Goal: Task Accomplishment & Management: Use online tool/utility

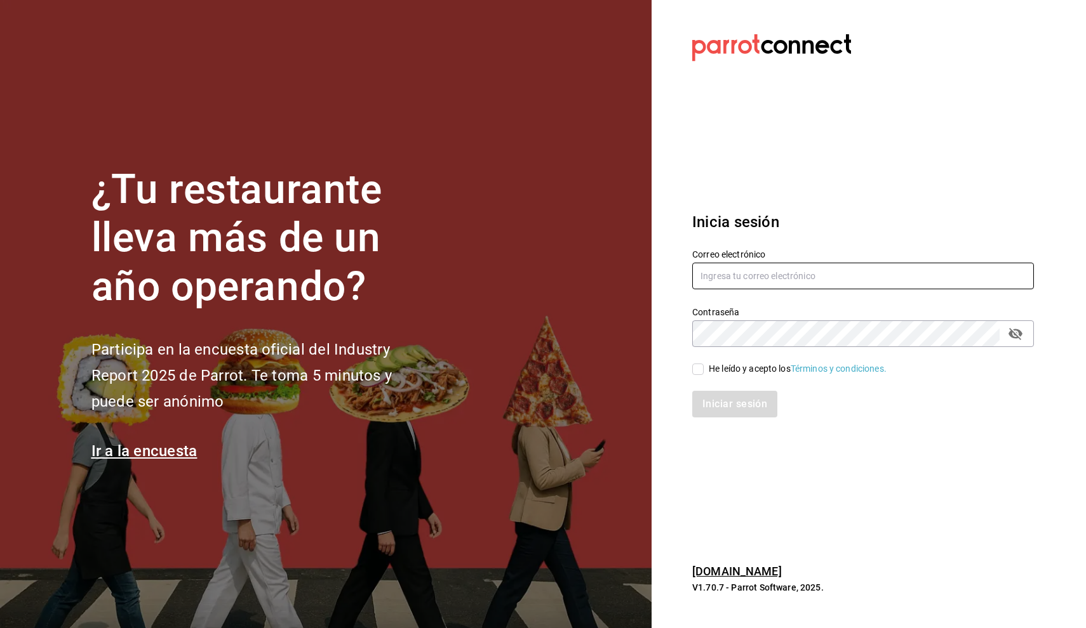
type input "[PERSON_NAME][EMAIL_ADDRESS][MEDICAL_DATA][DOMAIN_NAME]"
click at [719, 368] on div "He leído y acepto los Términos y condiciones." at bounding box center [797, 368] width 178 height 13
click at [703, 368] on input "He leído y acepto los Términos y condiciones." at bounding box center [697, 369] width 11 height 11
checkbox input "true"
click at [714, 394] on button "Iniciar sesión" at bounding box center [735, 404] width 86 height 27
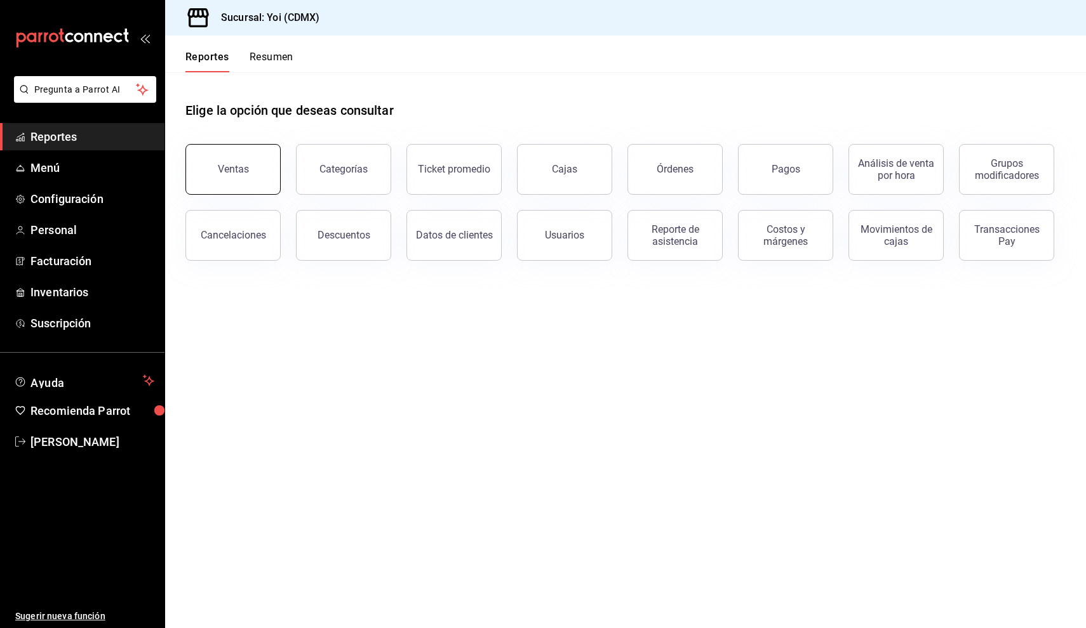
click at [246, 180] on button "Ventas" at bounding box center [232, 169] width 95 height 51
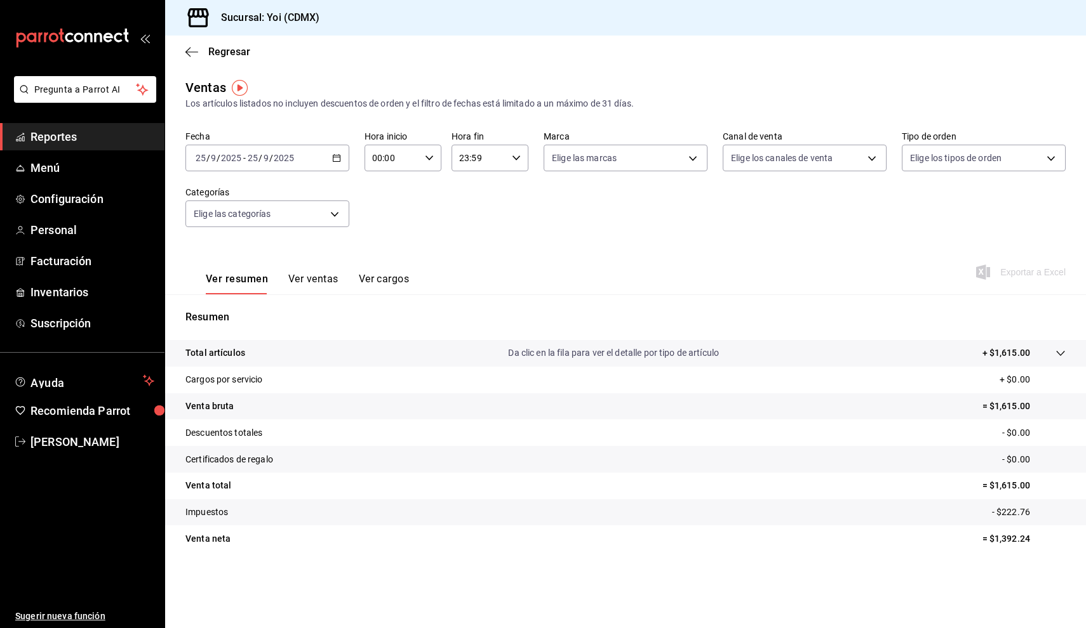
click at [314, 276] on button "Ver ventas" at bounding box center [313, 284] width 50 height 22
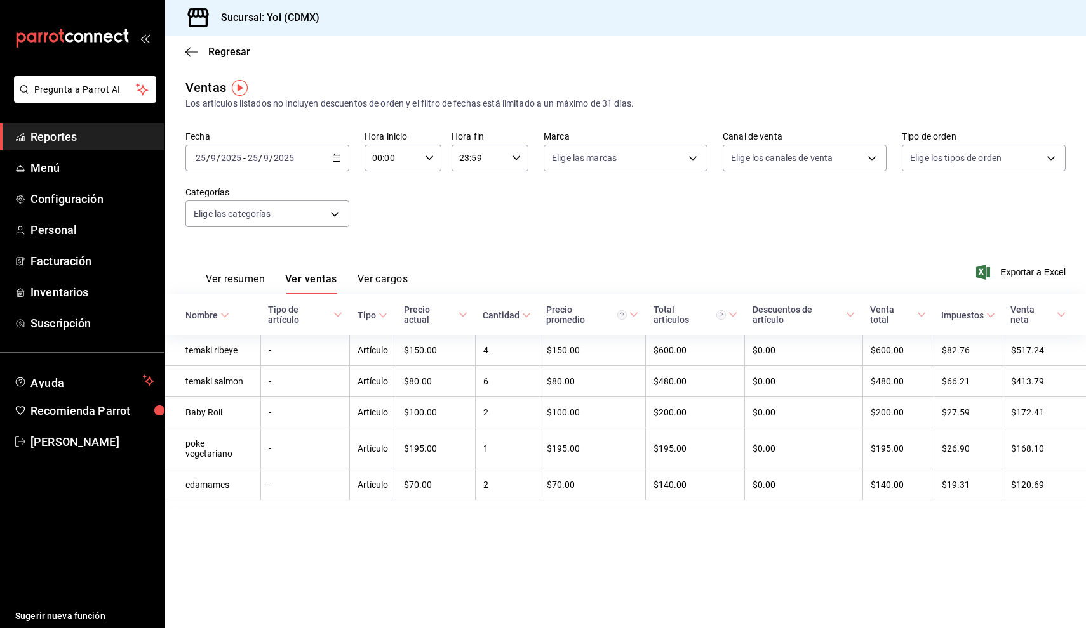
click at [332, 159] on icon "button" at bounding box center [336, 158] width 9 height 9
click at [238, 282] on span "Mes actual" at bounding box center [245, 282] width 98 height 13
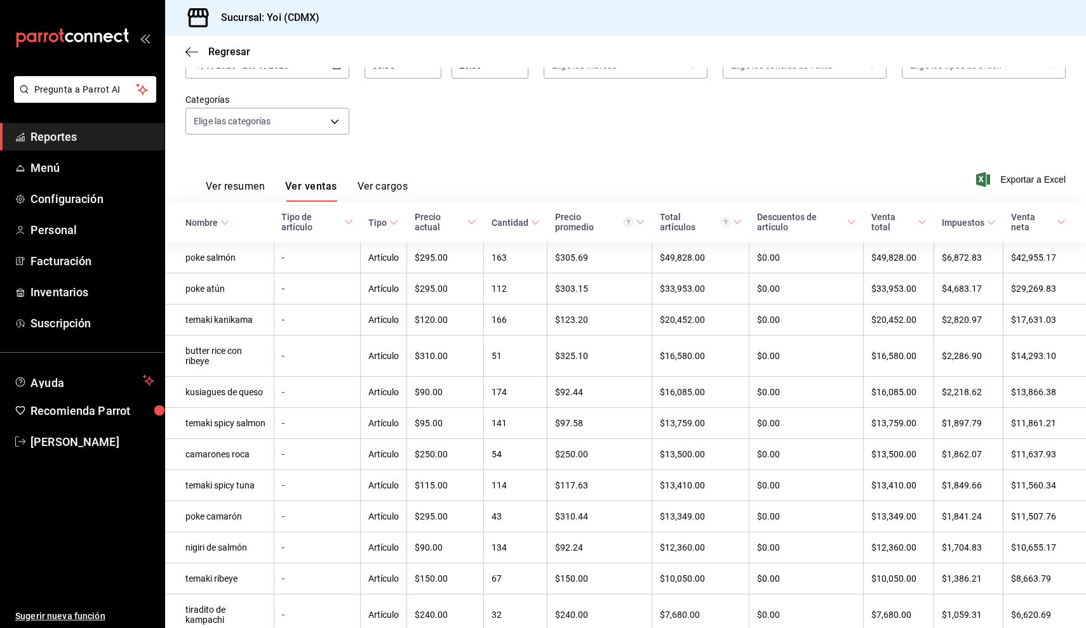
scroll to position [116, 0]
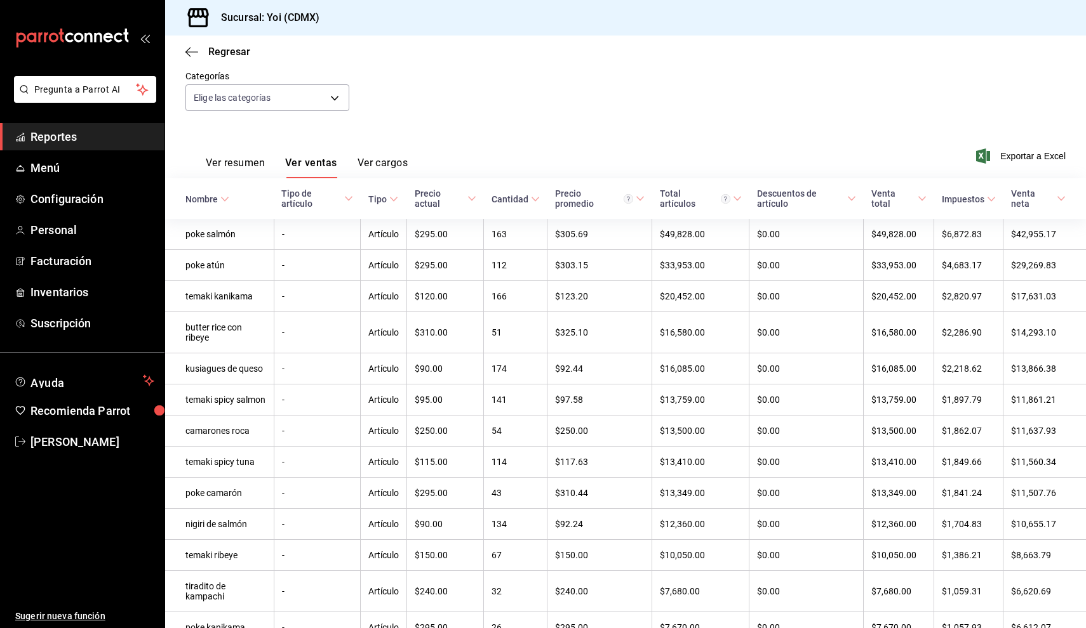
click at [220, 193] on th "Nombre" at bounding box center [219, 198] width 109 height 41
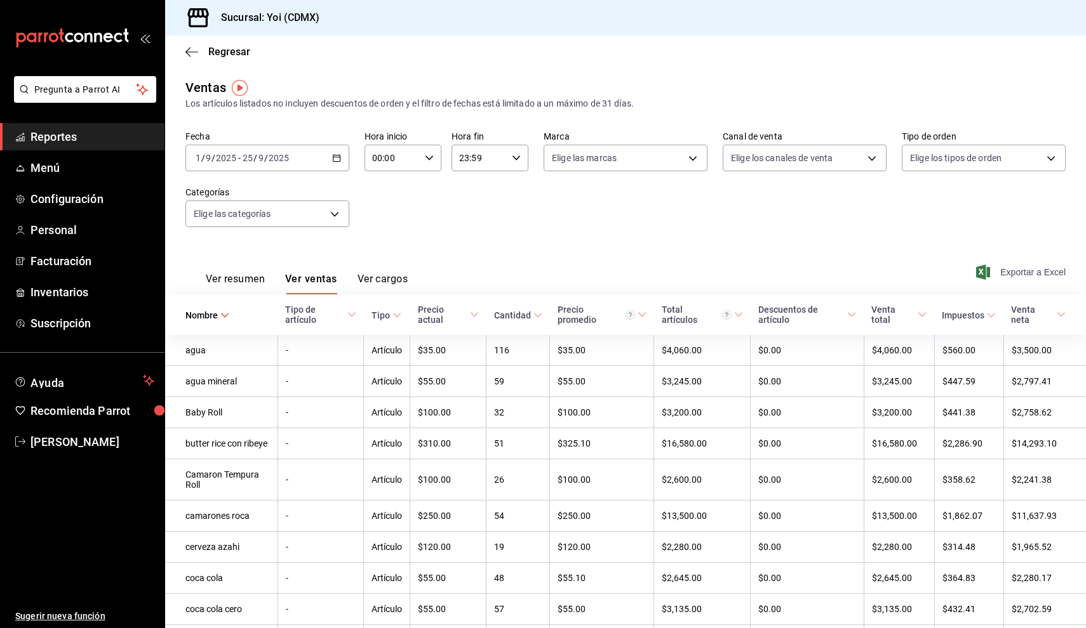
scroll to position [0, 0]
click at [1009, 269] on span "Exportar a Excel" at bounding box center [1021, 272] width 87 height 15
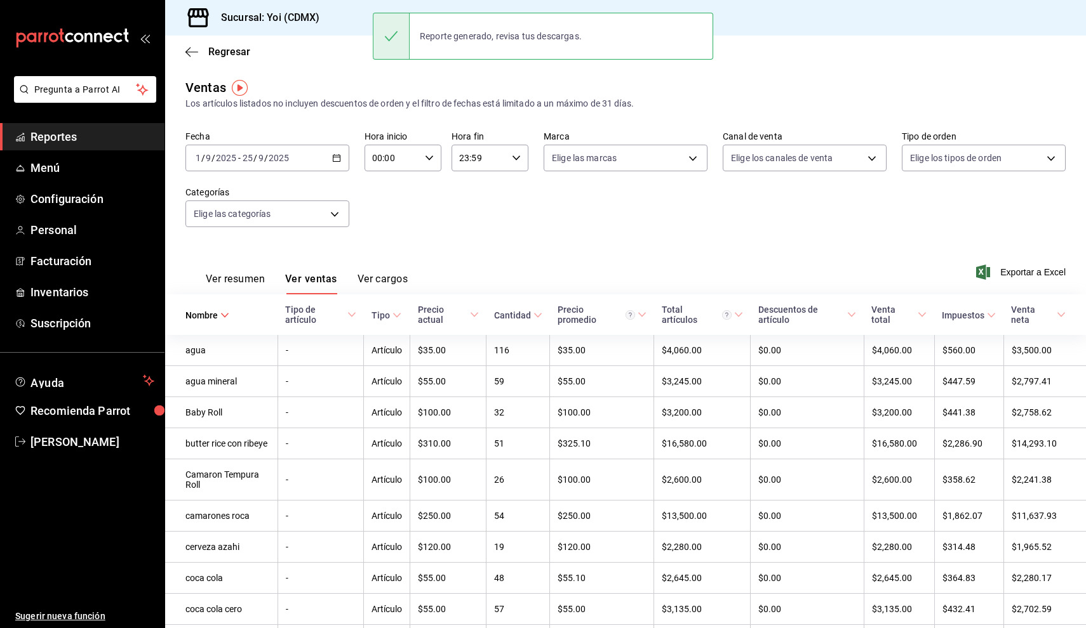
click at [96, 132] on span "Reportes" at bounding box center [92, 136] width 124 height 17
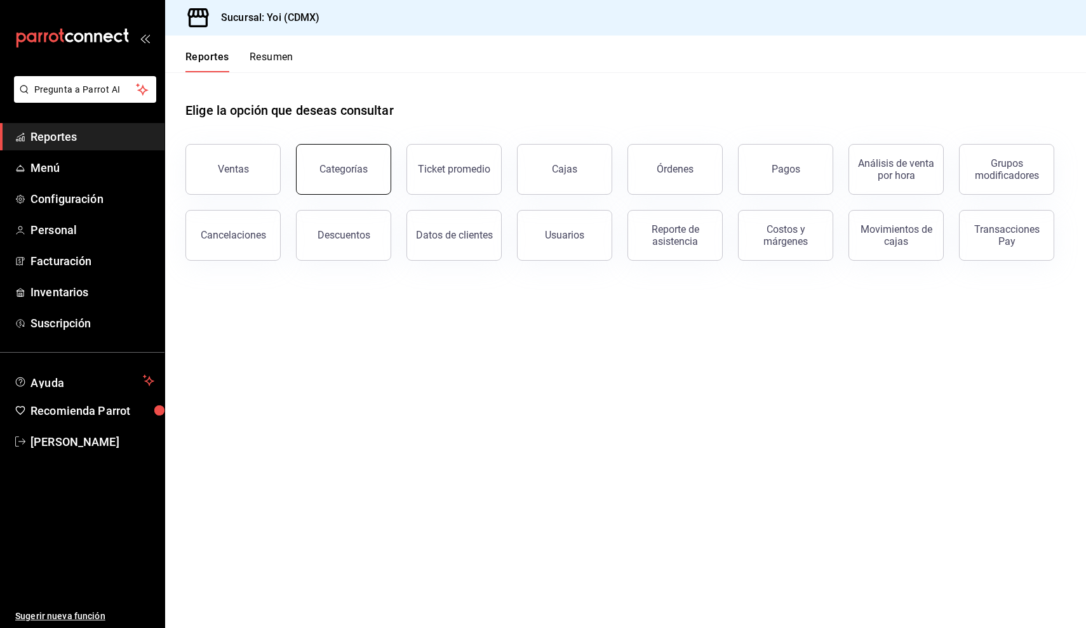
click at [346, 178] on button "Categorías" at bounding box center [343, 169] width 95 height 51
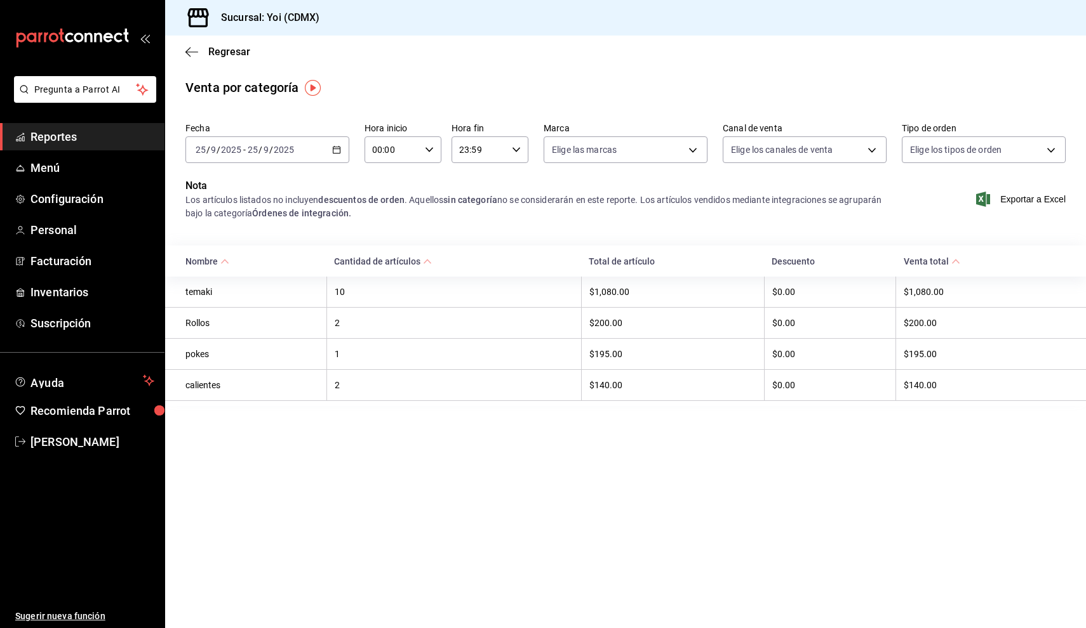
click at [314, 147] on div "[DATE] [DATE] - [DATE] [DATE]" at bounding box center [267, 149] width 164 height 27
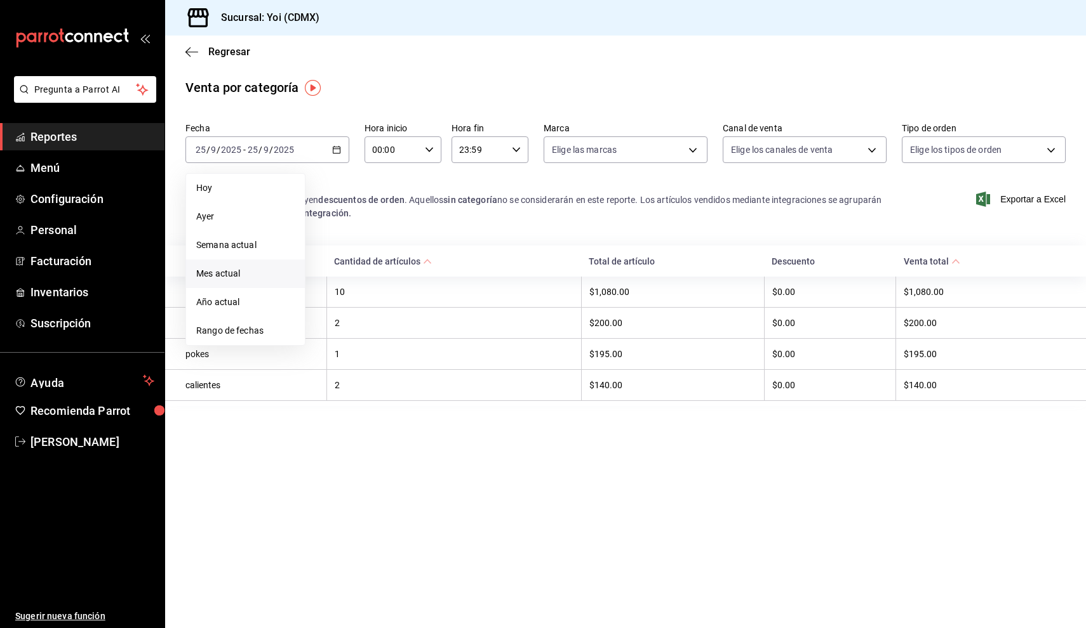
click at [249, 281] on li "Mes actual" at bounding box center [245, 274] width 119 height 29
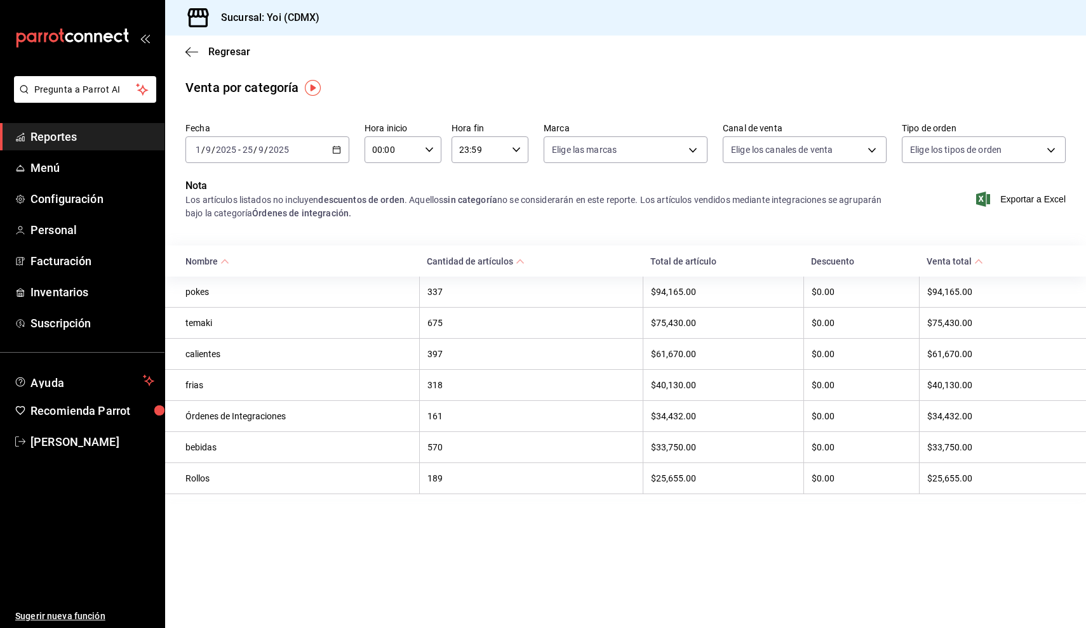
click at [365, 199] on strong "descuentos de orden" at bounding box center [361, 200] width 86 height 10
